Goal: Transaction & Acquisition: Download file/media

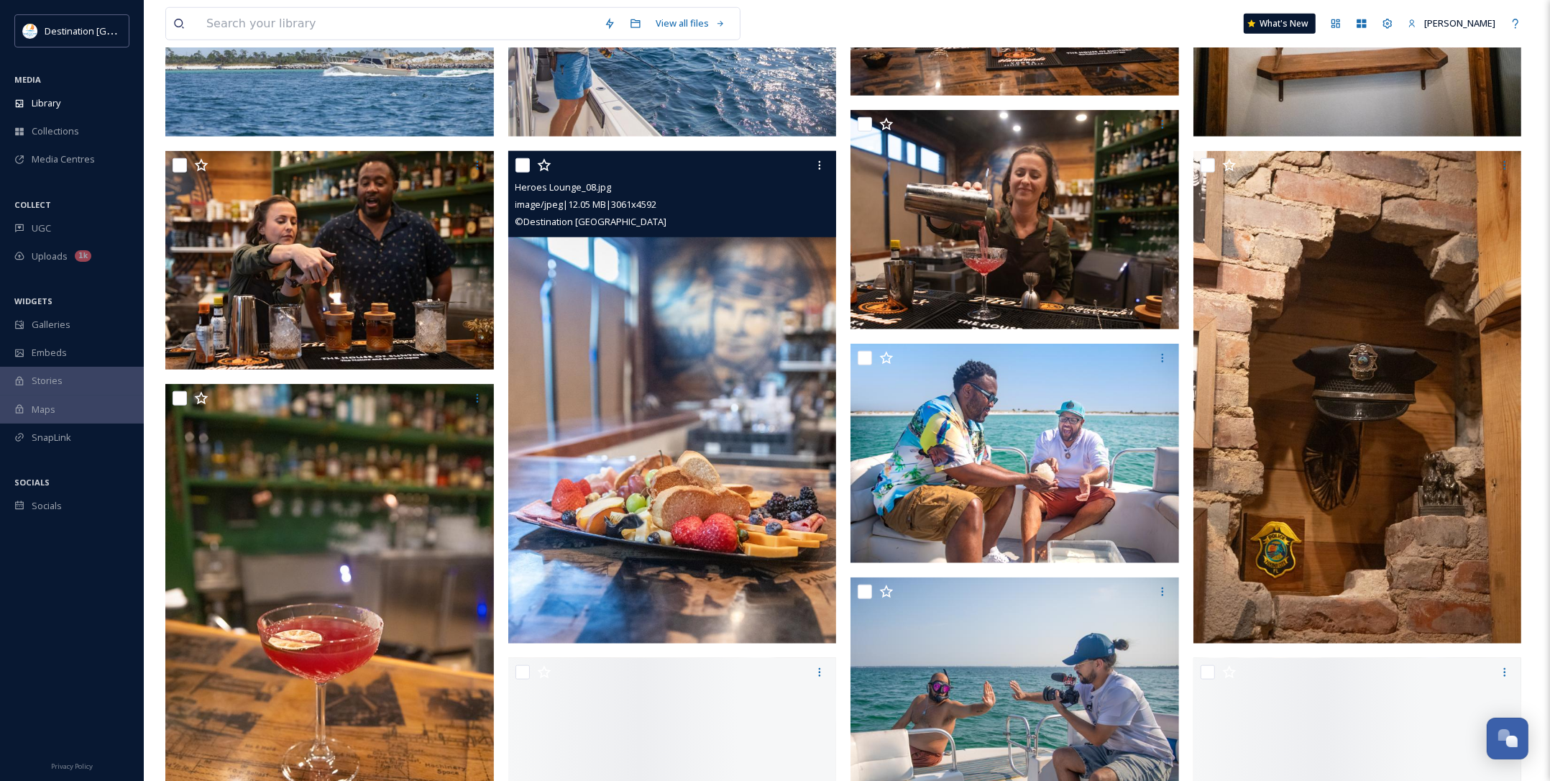
scroll to position [1438, 0]
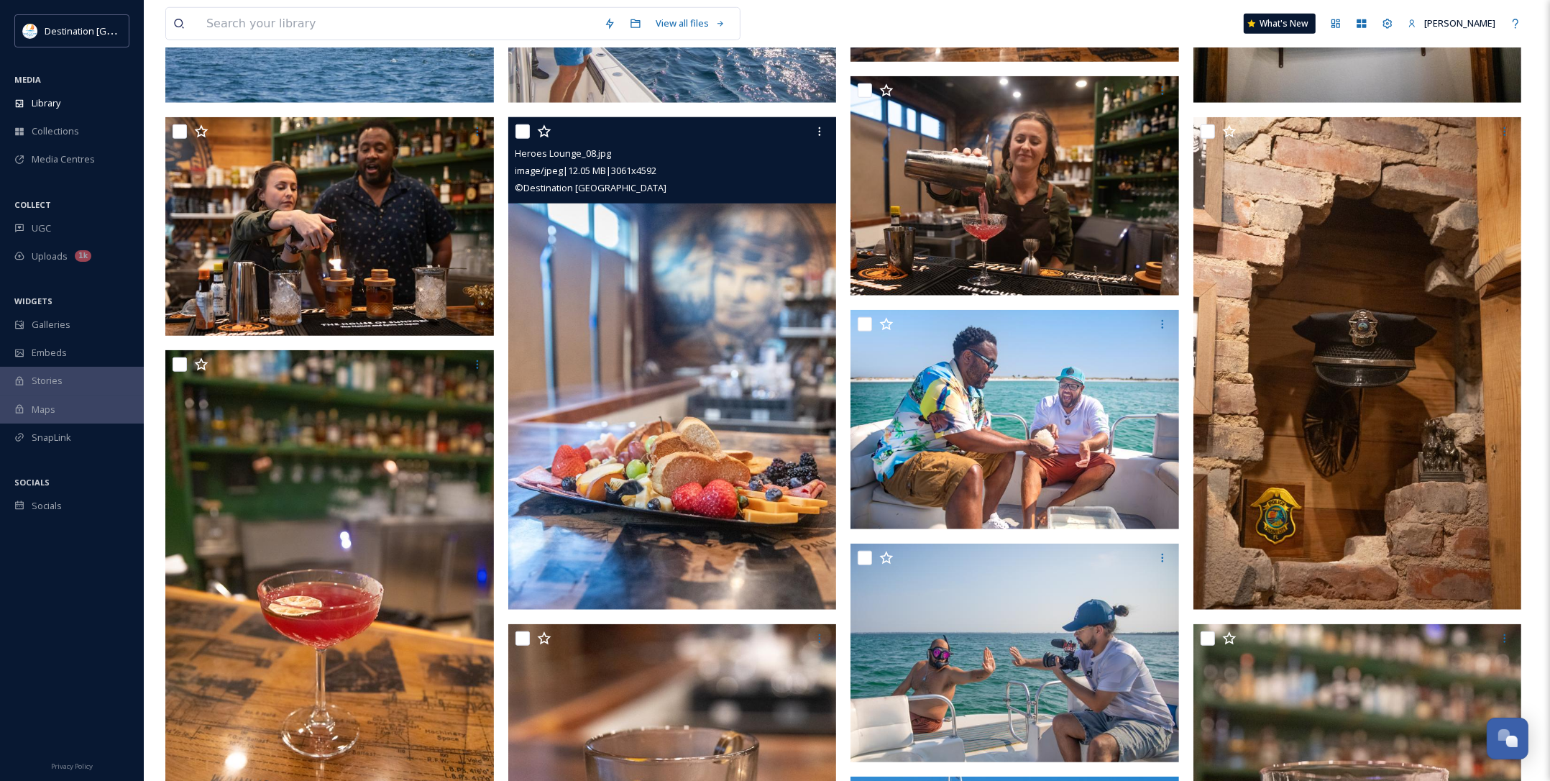
click at [732, 482] on img at bounding box center [672, 363] width 329 height 493
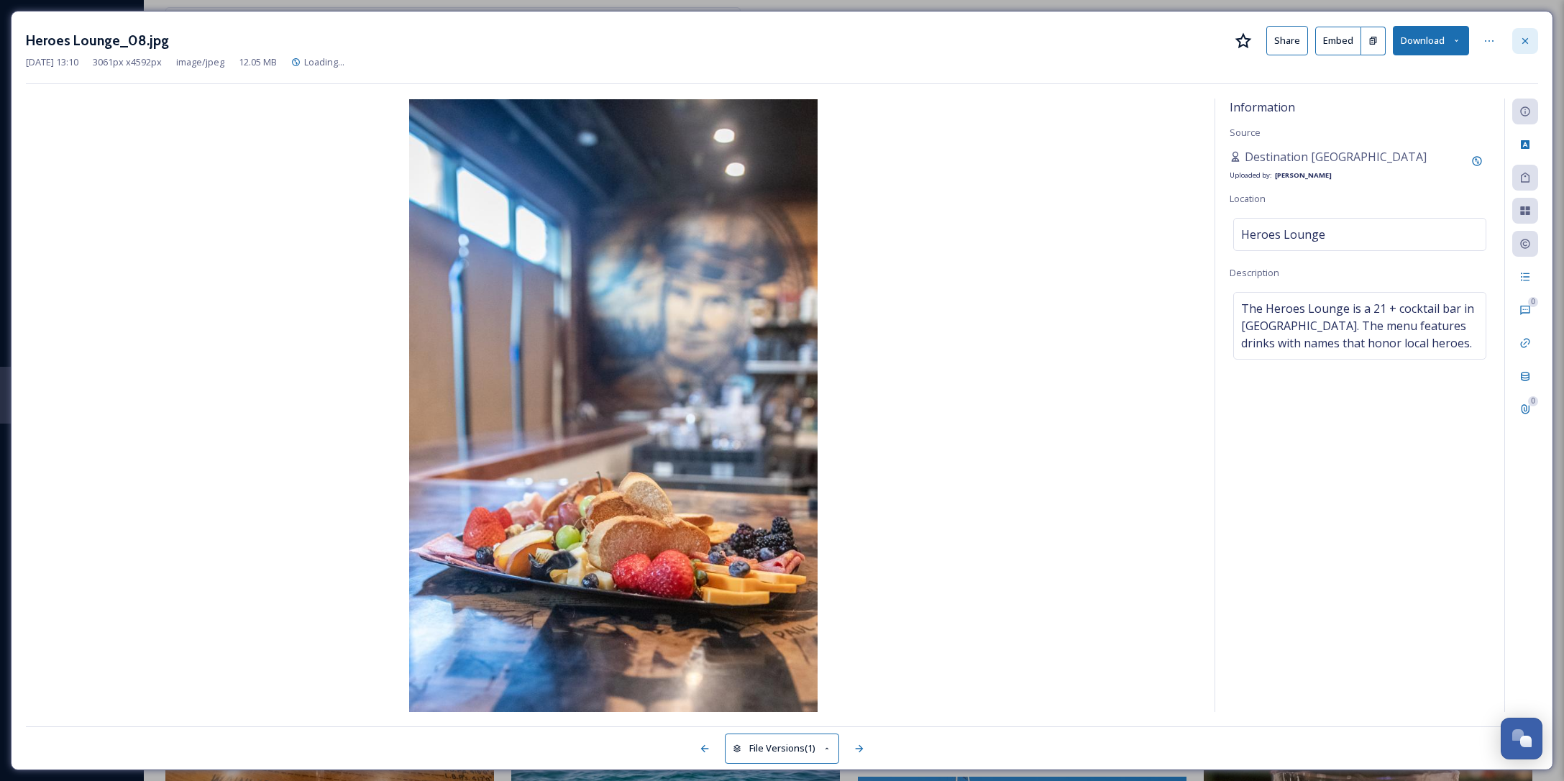
click at [1531, 40] on div at bounding box center [1525, 41] width 26 height 26
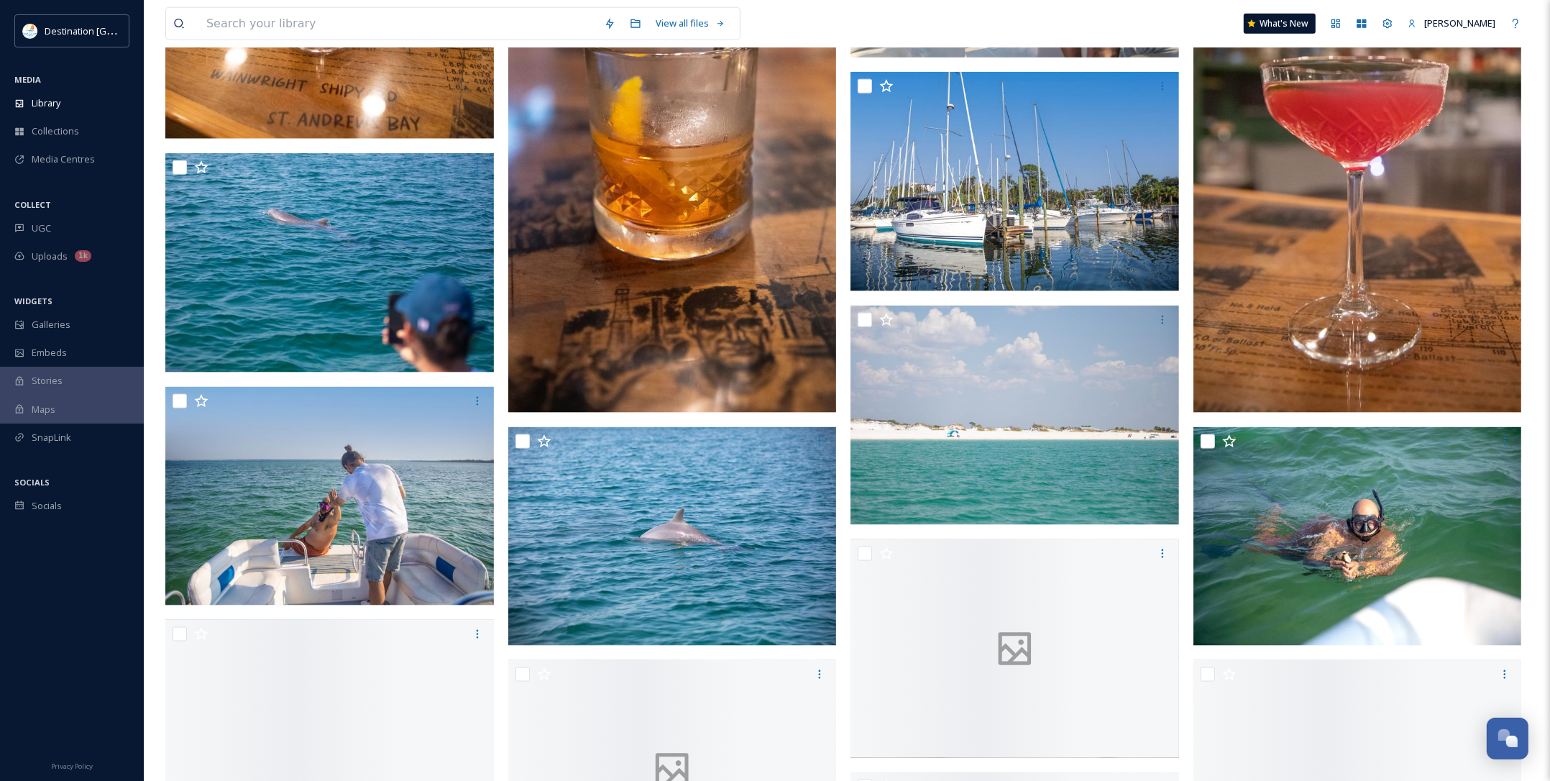
scroll to position [2157, 0]
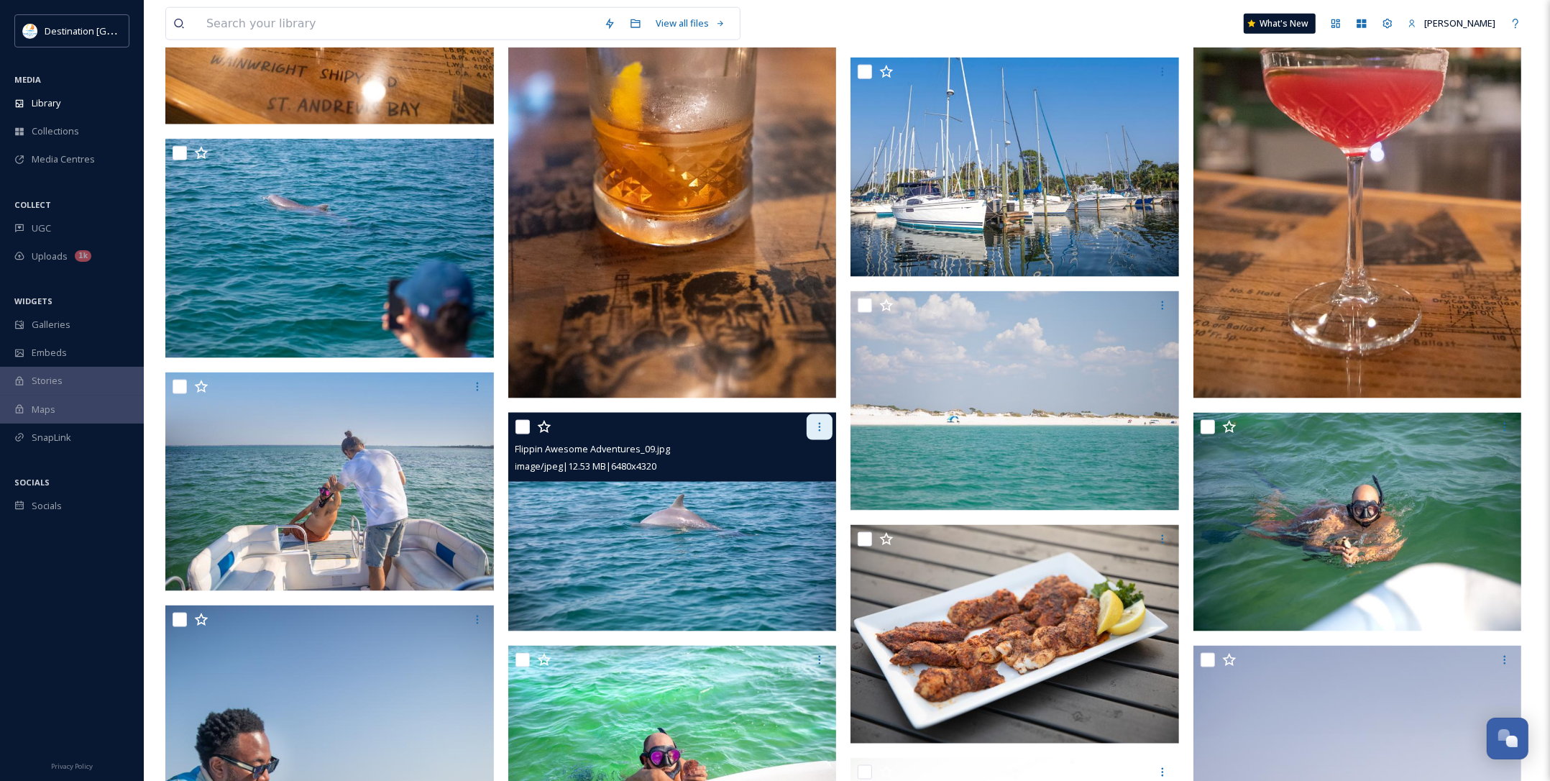
click at [810, 429] on div at bounding box center [820, 427] width 26 height 26
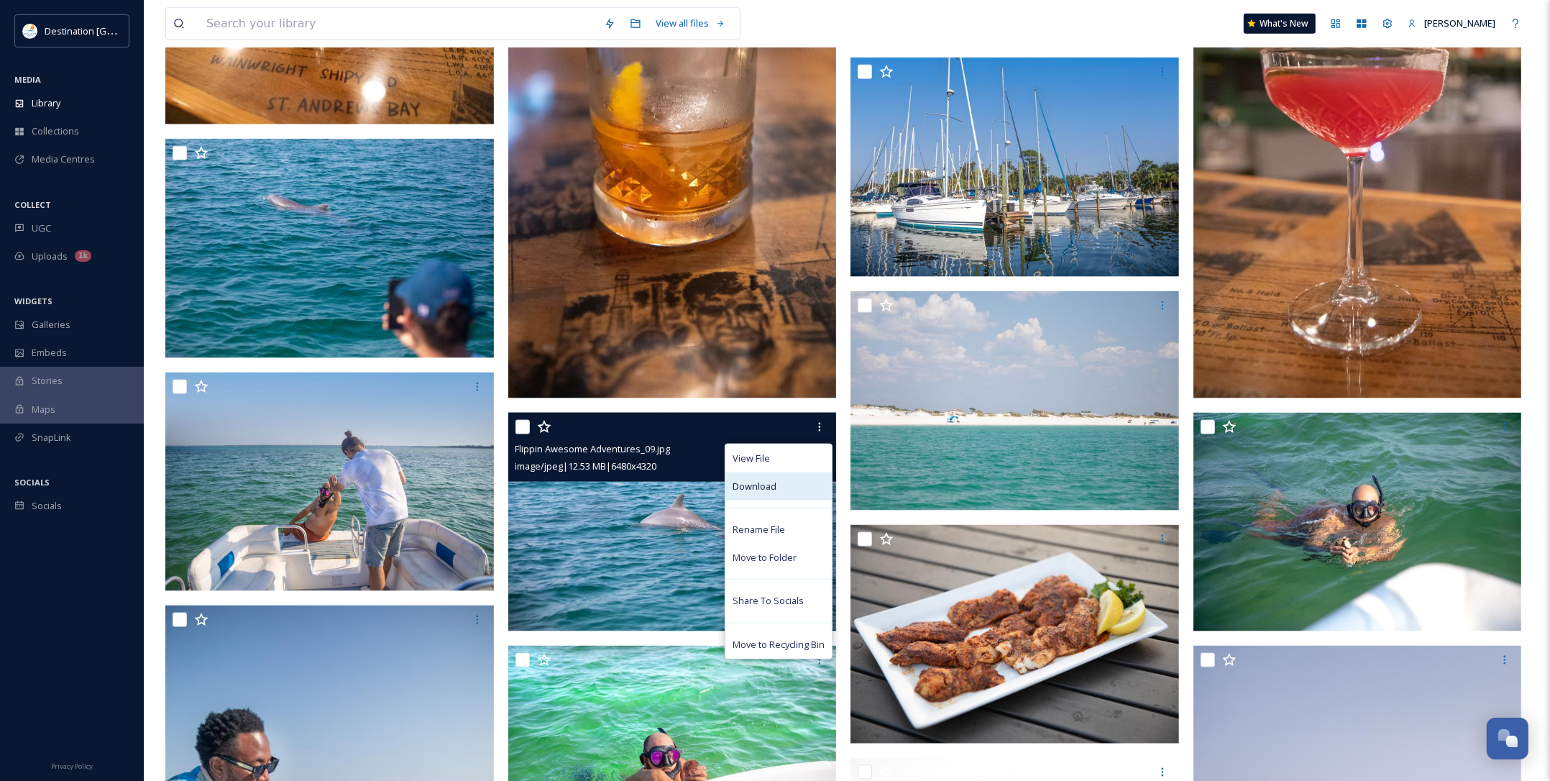
click at [793, 477] on div "Download" at bounding box center [778, 486] width 106 height 28
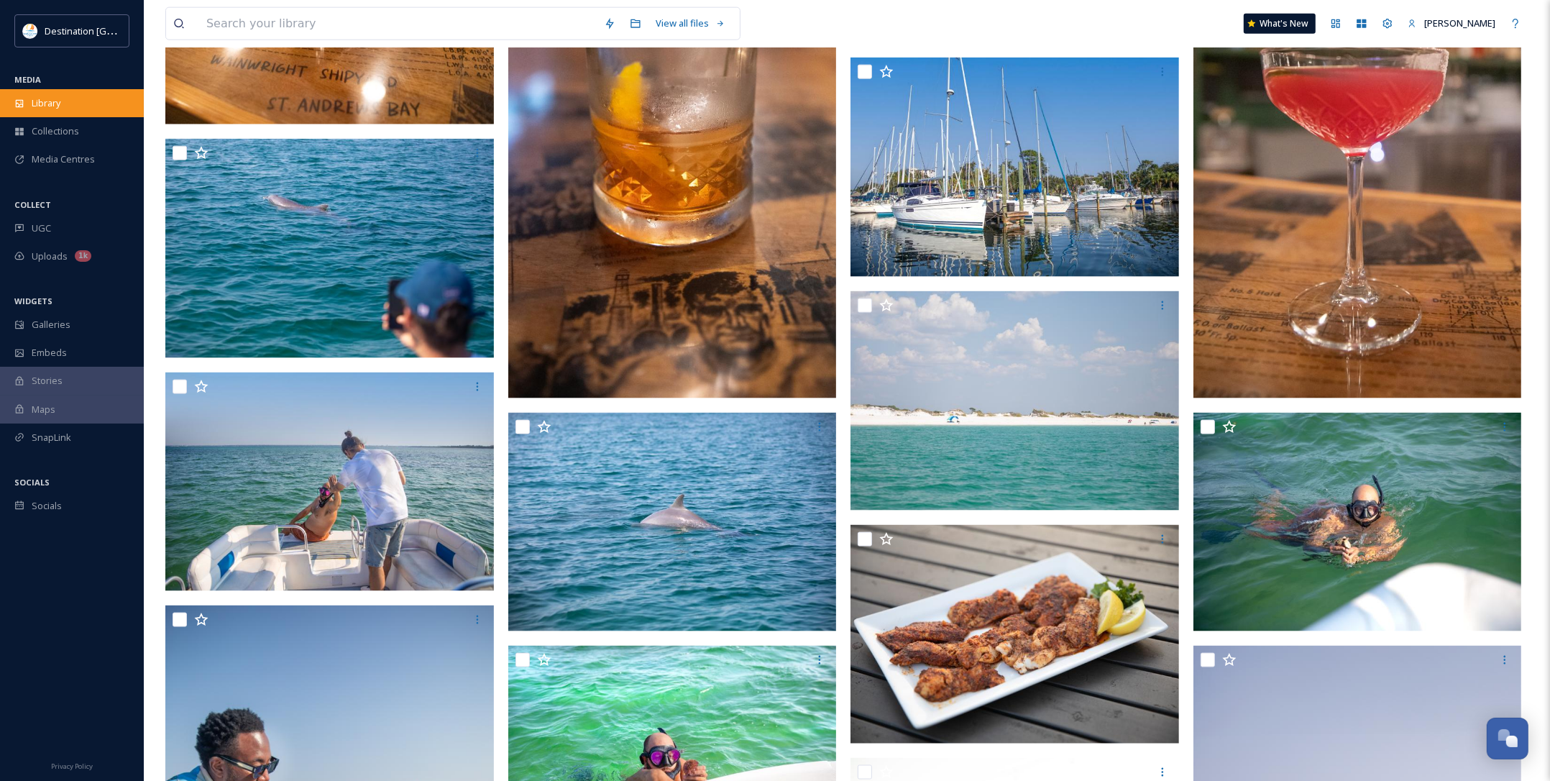
click at [25, 99] on div "Library" at bounding box center [72, 103] width 144 height 28
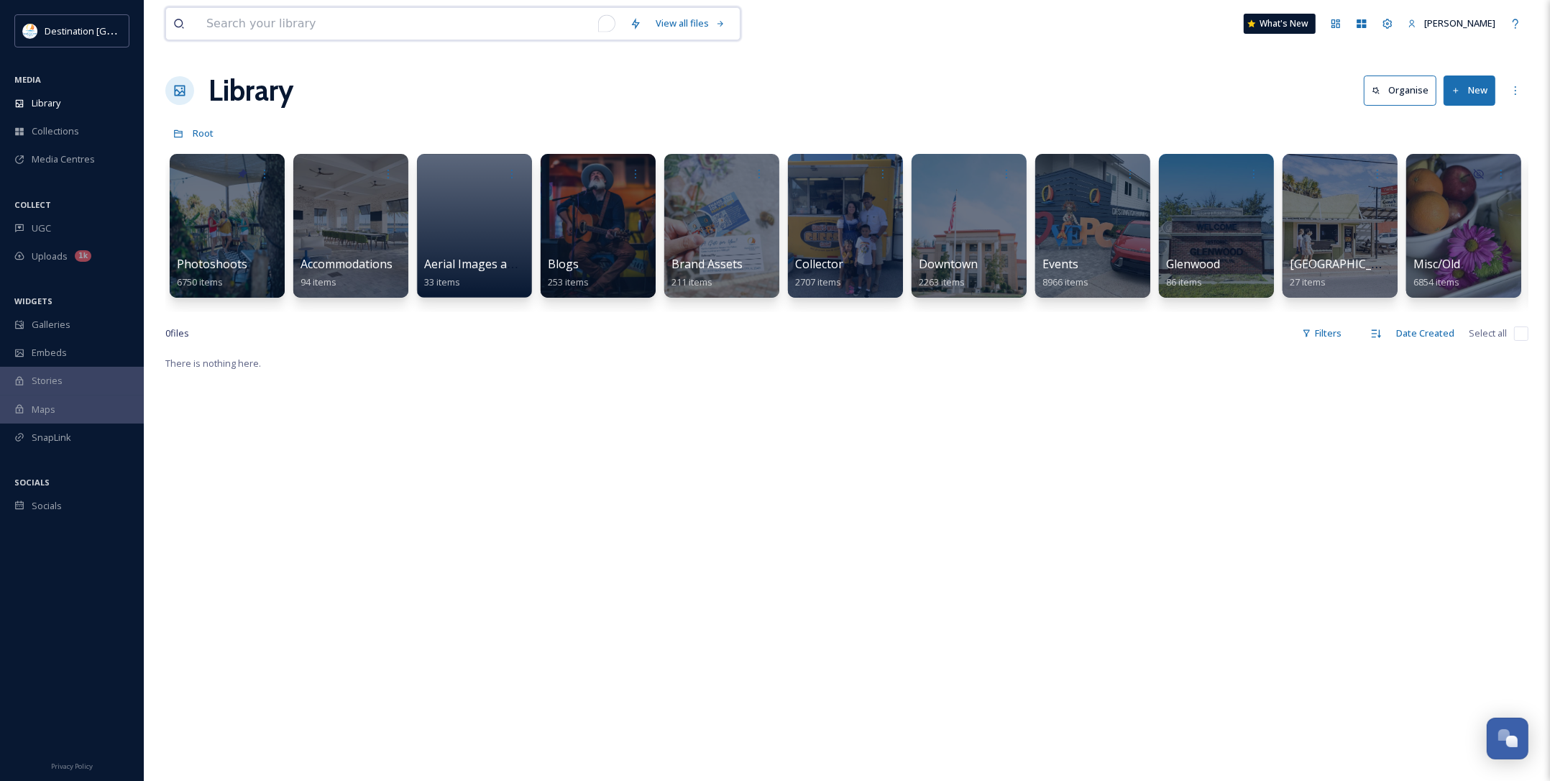
click at [349, 24] on input "To enrich screen reader interactions, please activate Accessibility in Grammarl…" at bounding box center [410, 24] width 423 height 32
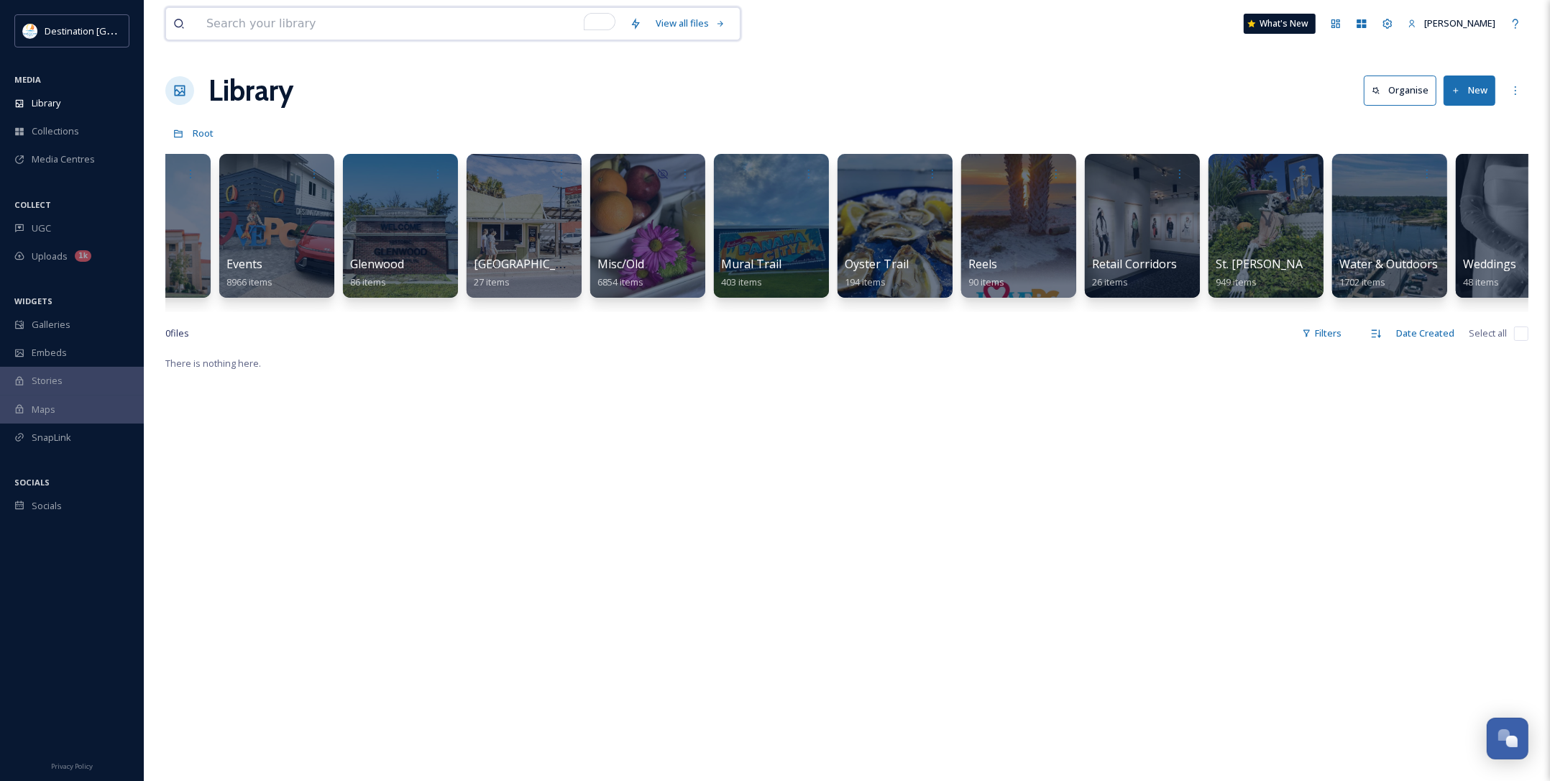
scroll to position [0, 986]
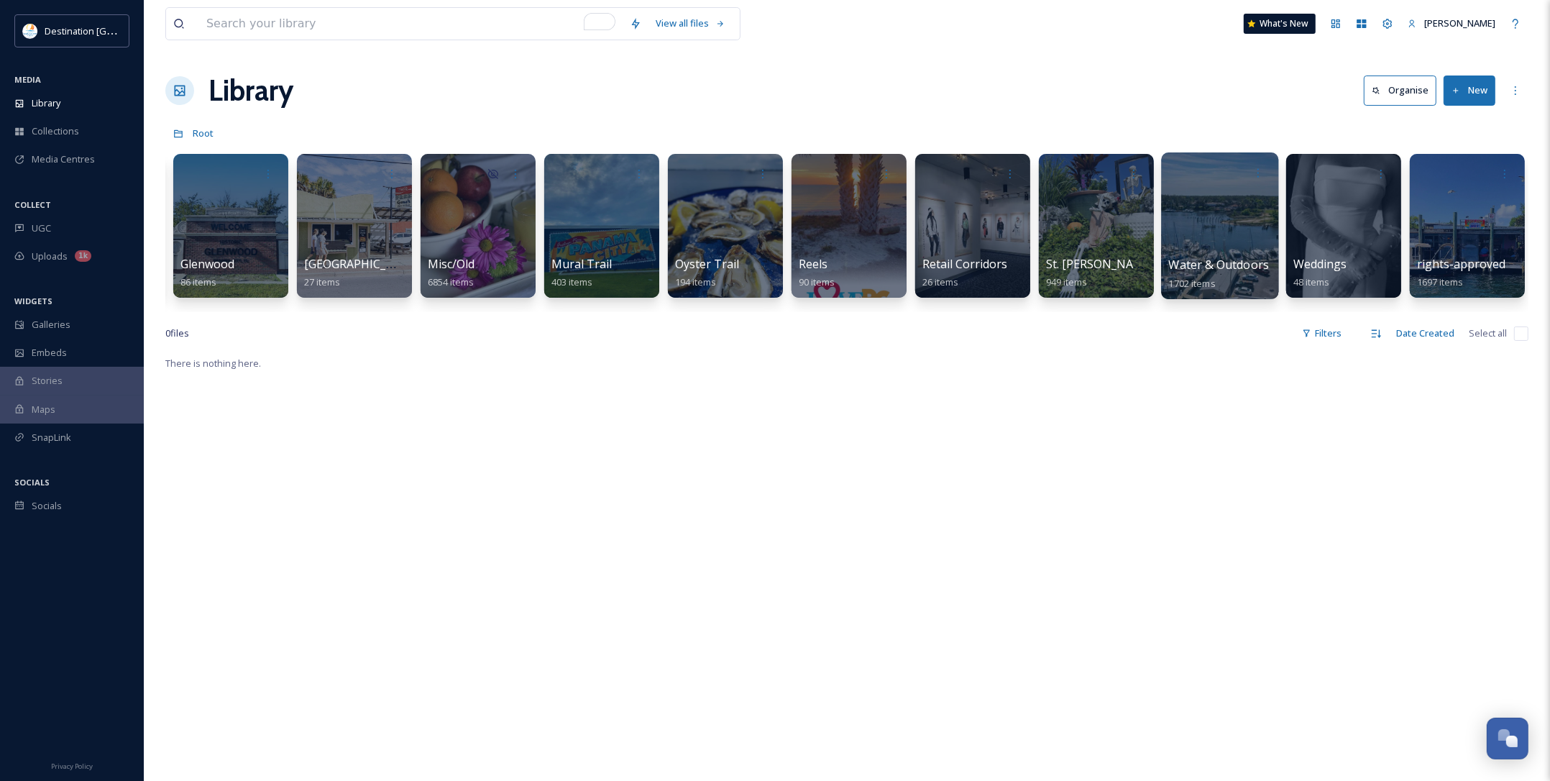
click at [1204, 254] on div at bounding box center [1219, 225] width 117 height 147
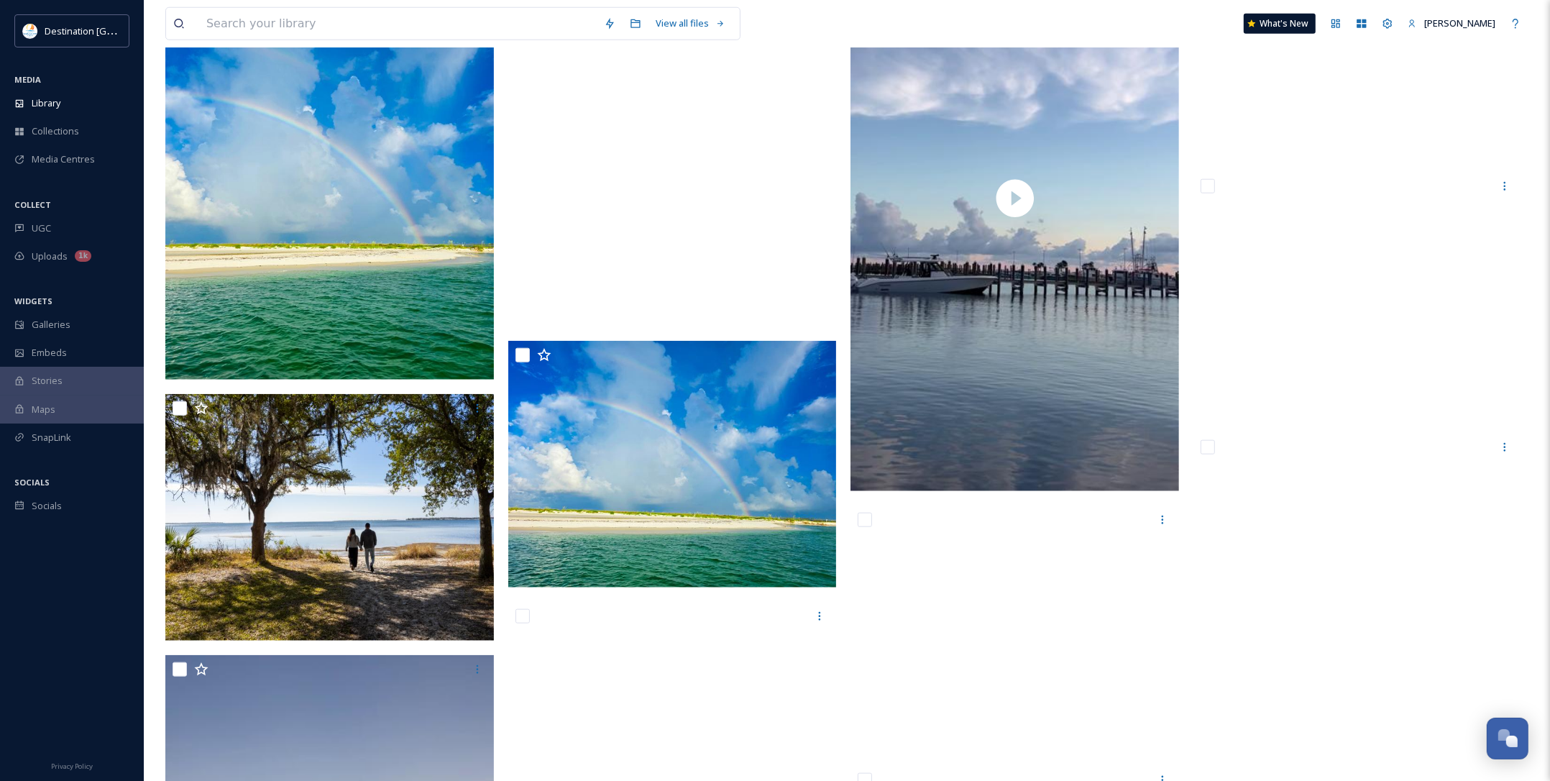
scroll to position [1618, 0]
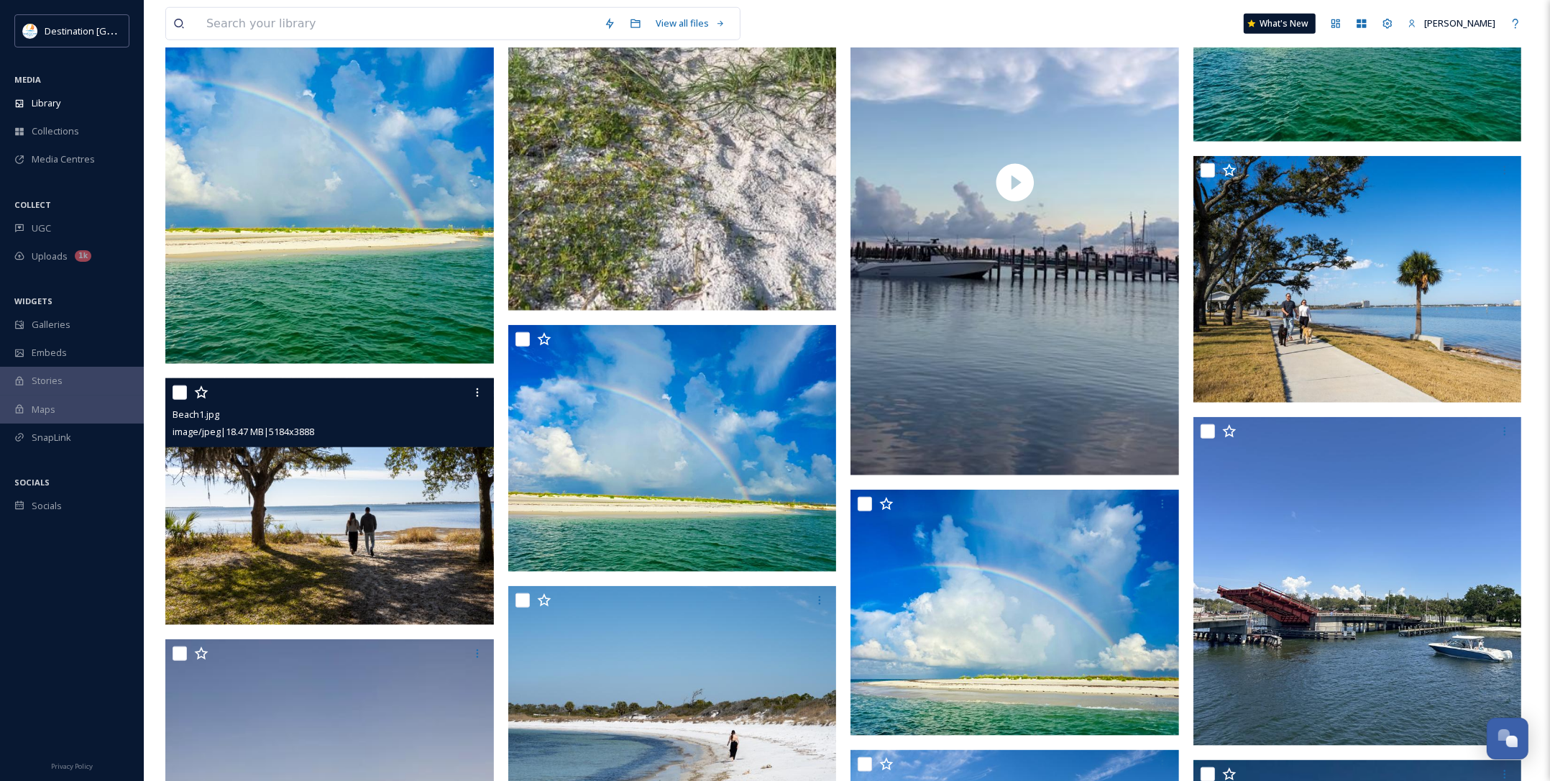
click at [421, 526] on img at bounding box center [329, 501] width 329 height 247
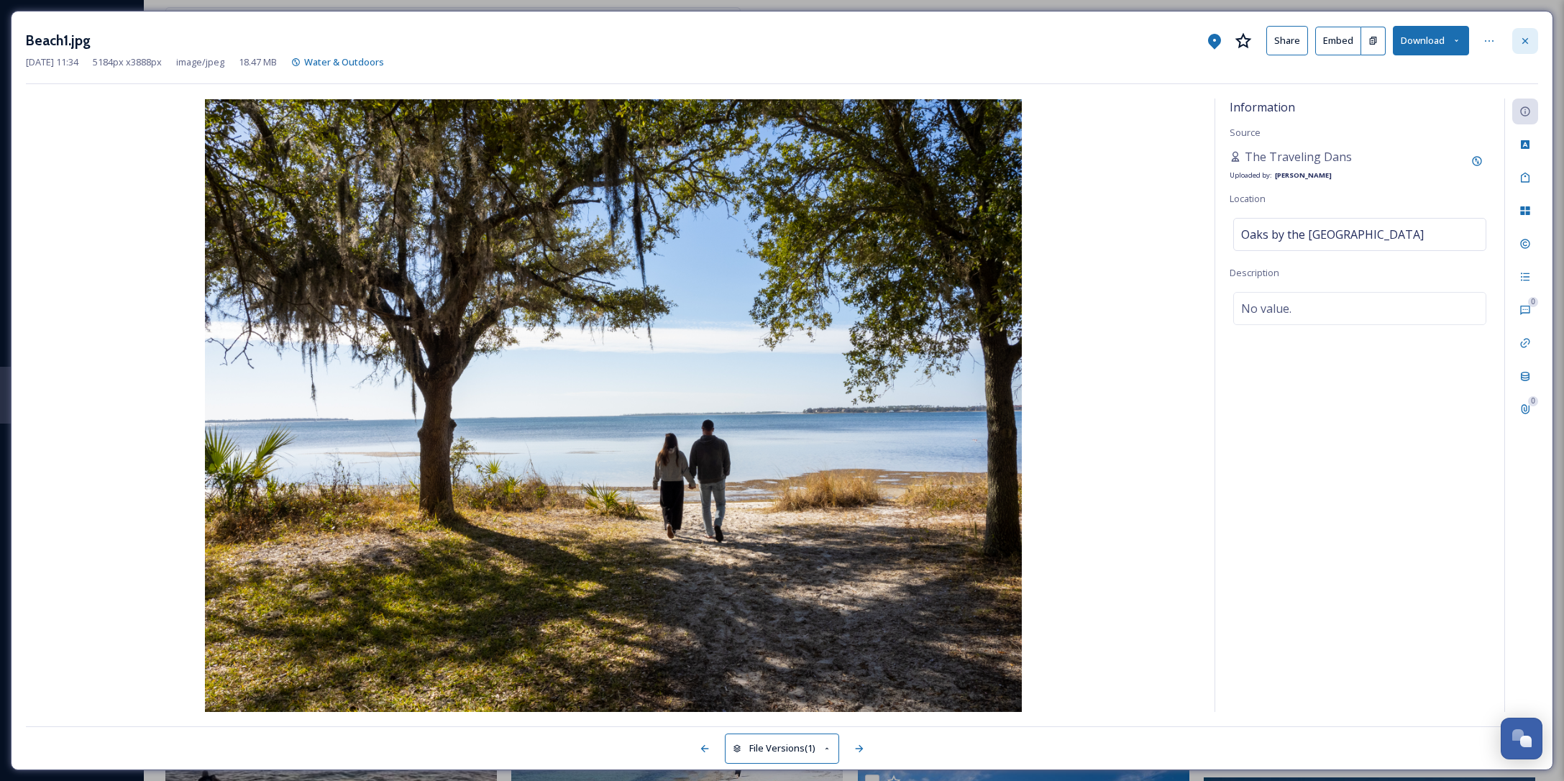
click at [1524, 42] on icon at bounding box center [1525, 40] width 6 height 6
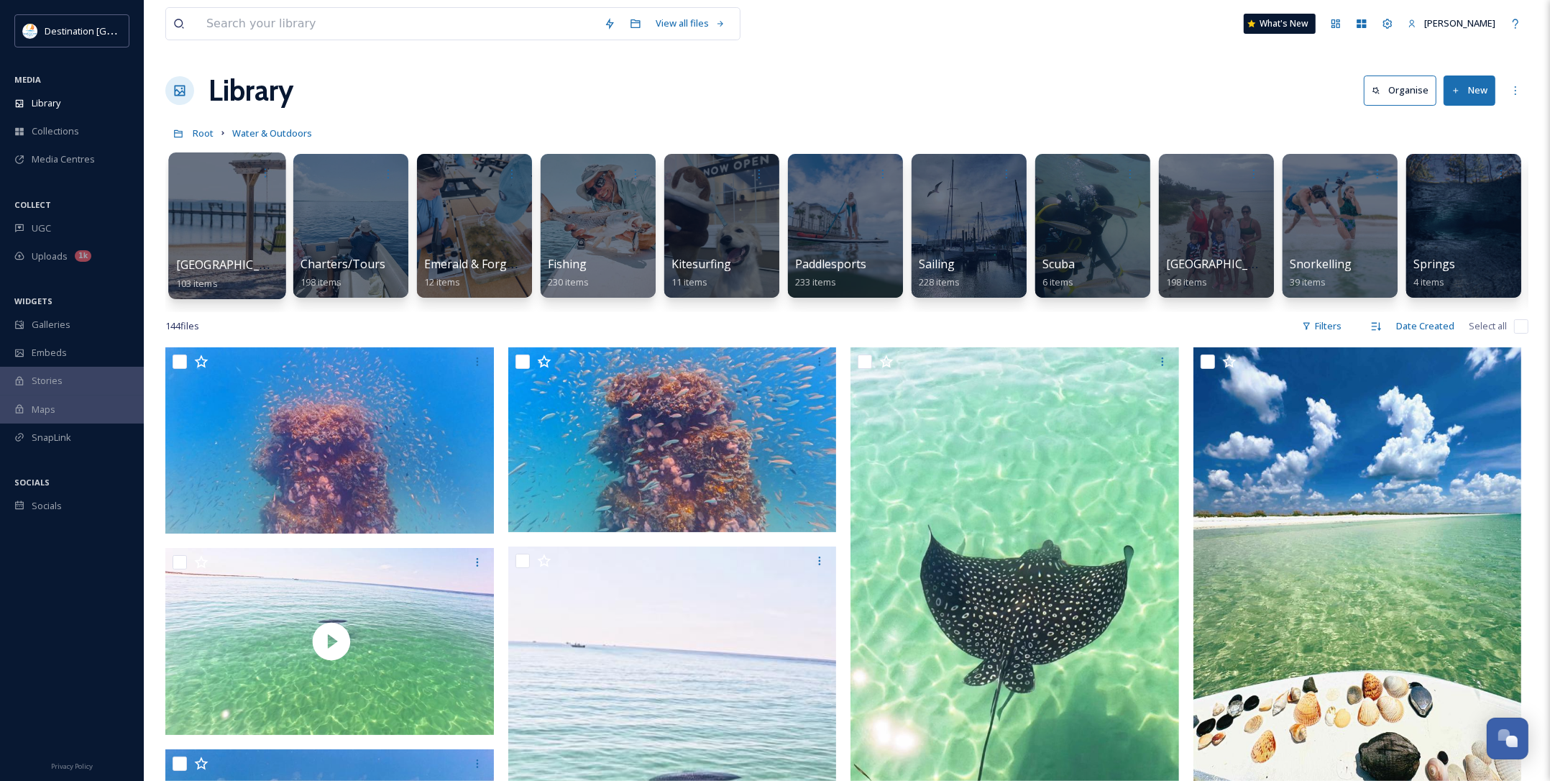
click at [246, 216] on div at bounding box center [226, 225] width 117 height 147
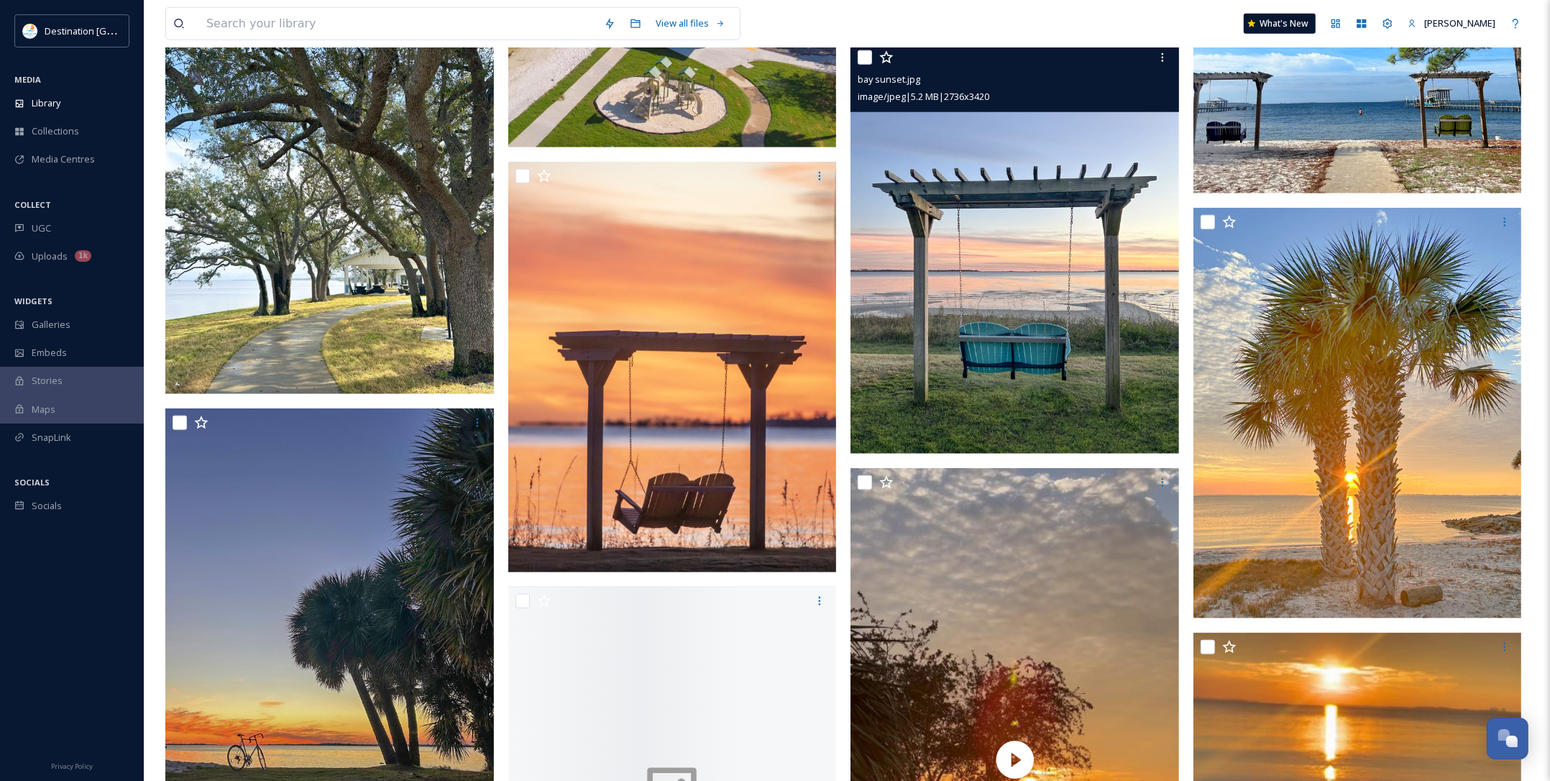
scroll to position [1797, 0]
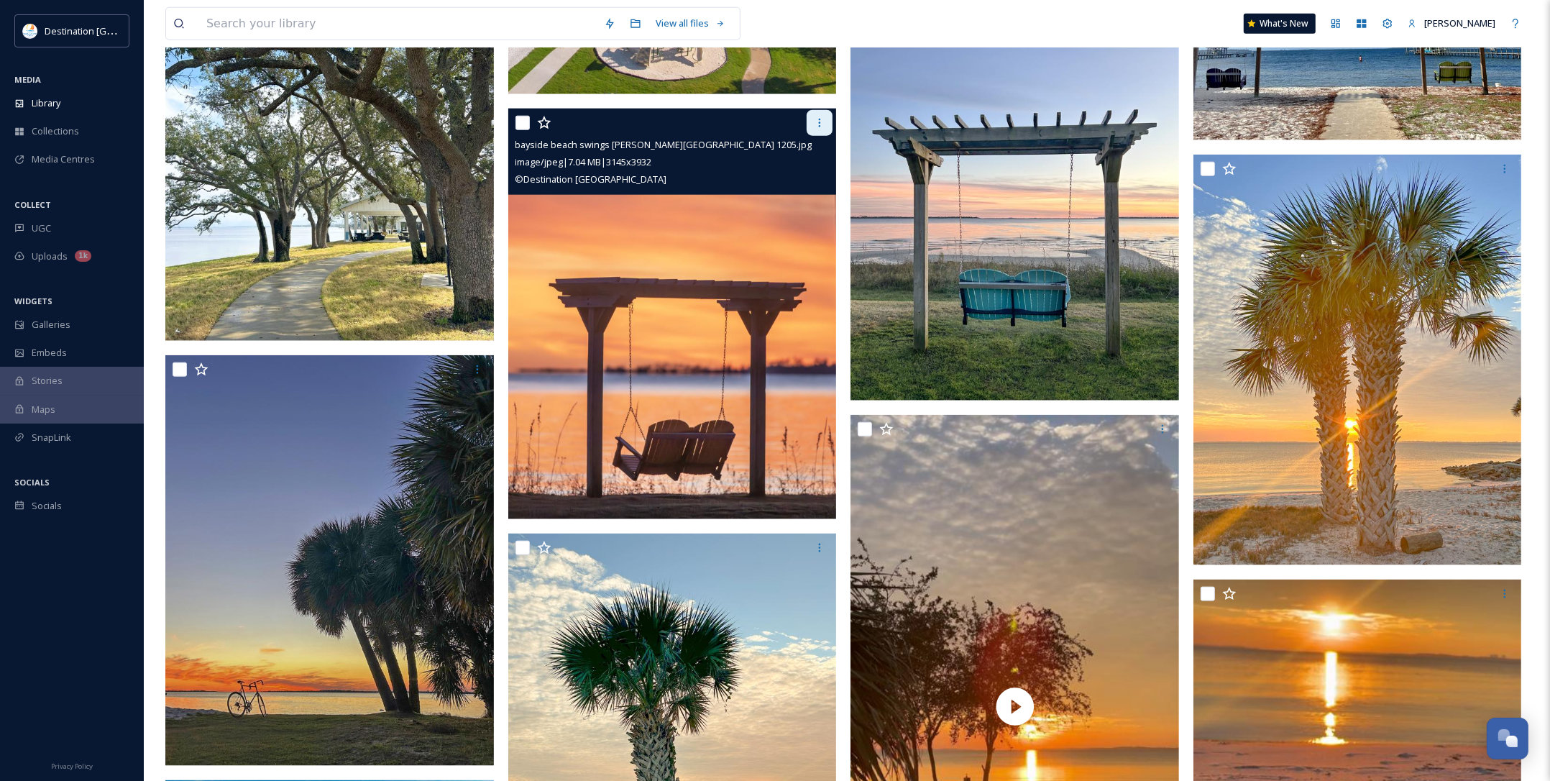
click at [820, 124] on icon at bounding box center [820, 123] width 2 height 9
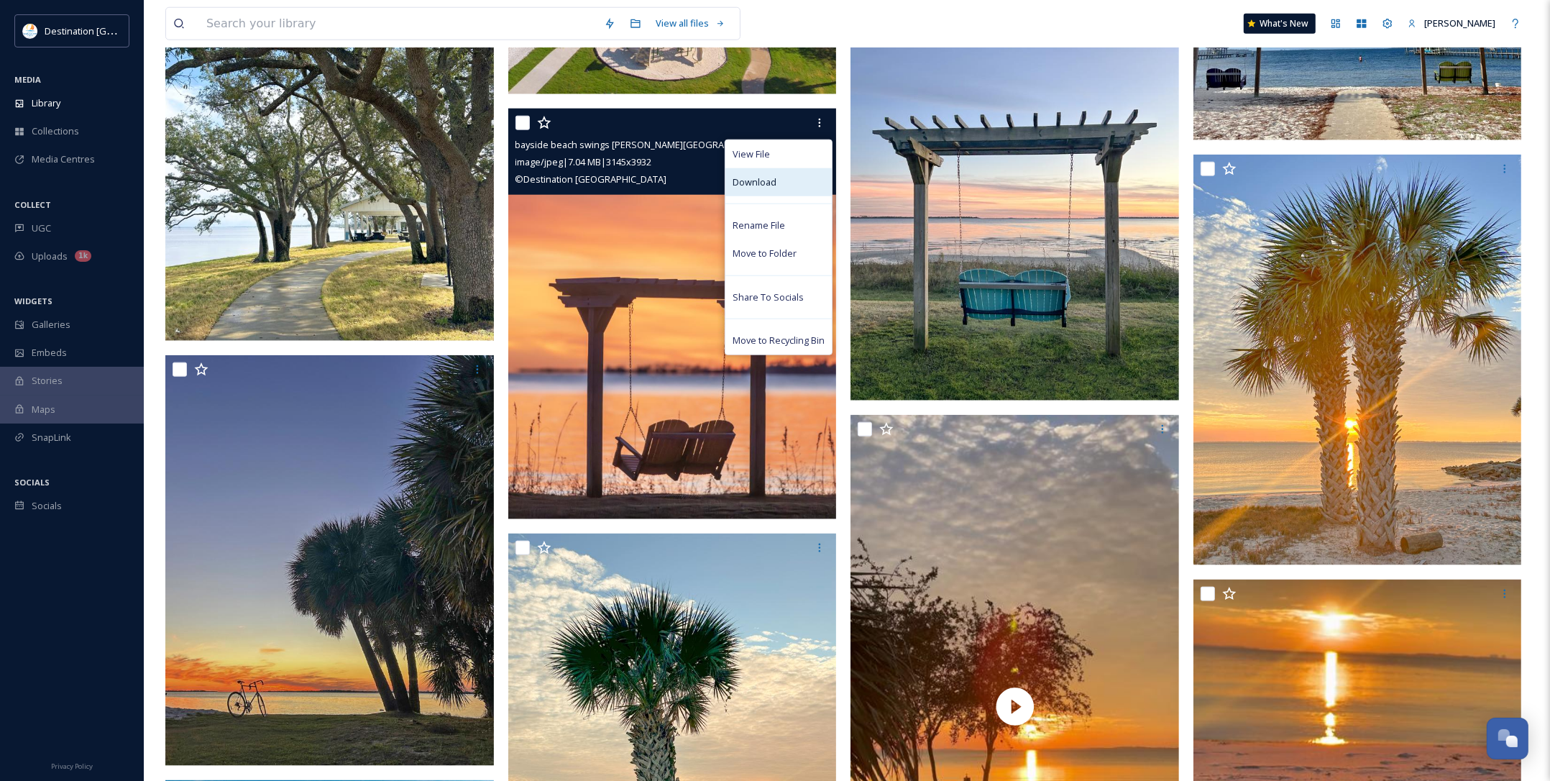
click at [745, 182] on span "Download" at bounding box center [755, 182] width 44 height 14
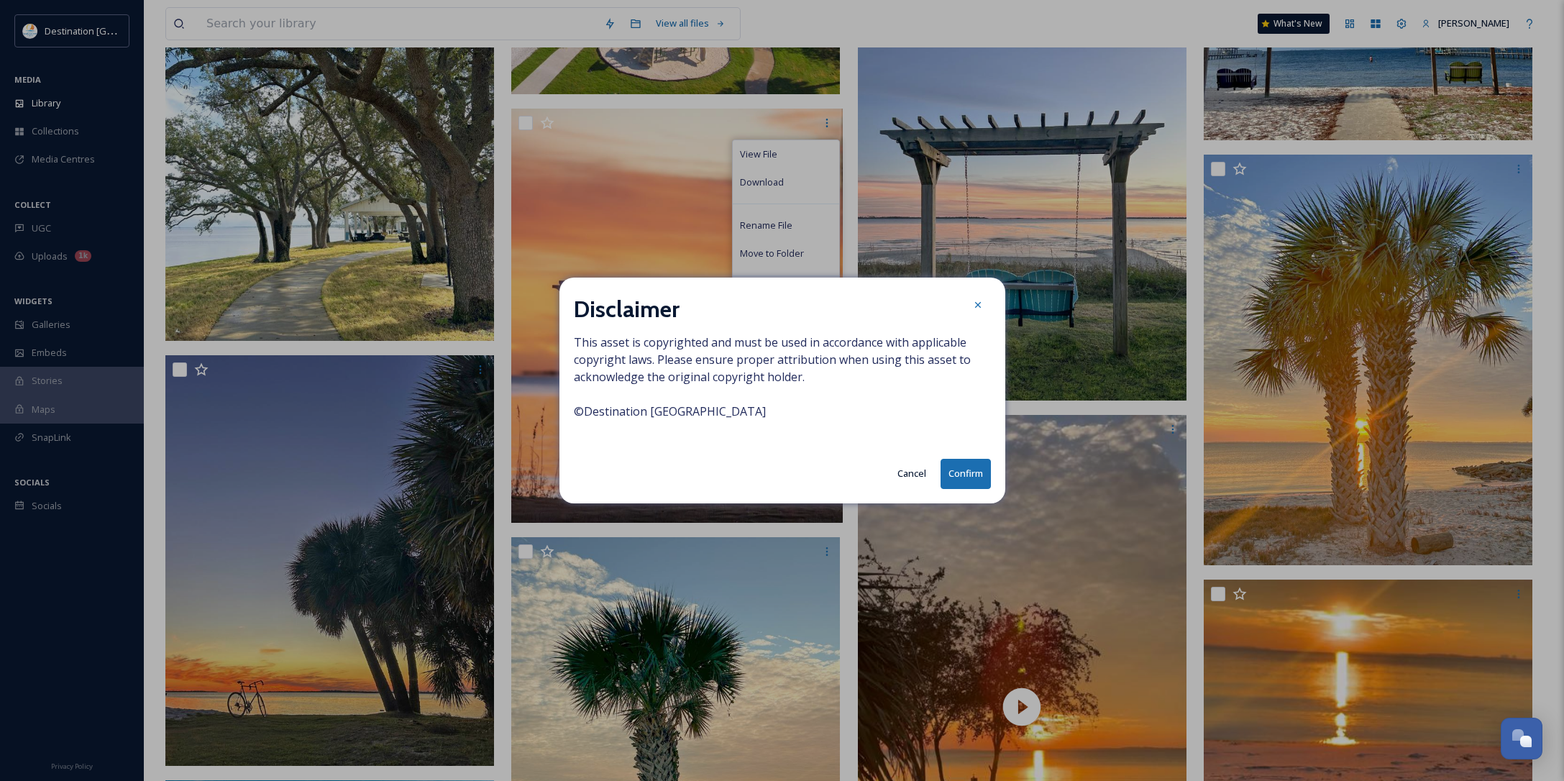
click at [963, 482] on button "Confirm" at bounding box center [965, 473] width 50 height 29
